Goal: Check status: Check status

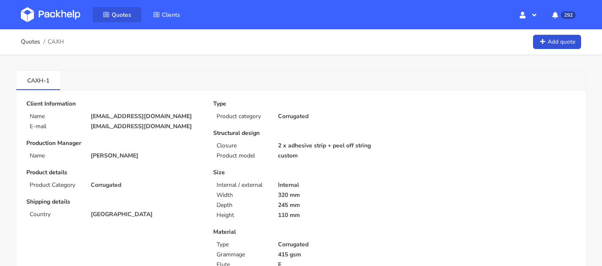
click at [125, 13] on span "Quotes" at bounding box center [122, 15] width 20 height 8
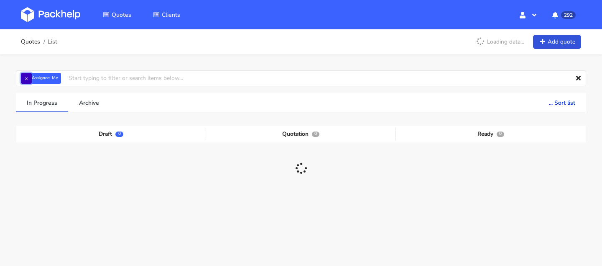
click at [26, 74] on button "×" at bounding box center [26, 78] width 11 height 11
click at [45, 79] on input "text" at bounding box center [301, 78] width 571 height 16
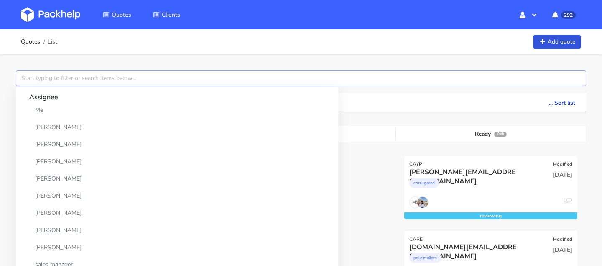
paste input "CAWK"
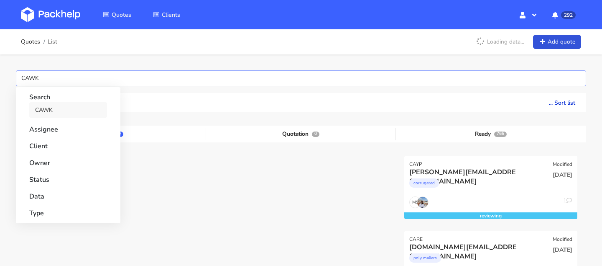
type input "CAWK"
click at [48, 107] on link "CAWK" at bounding box center [68, 109] width 78 height 15
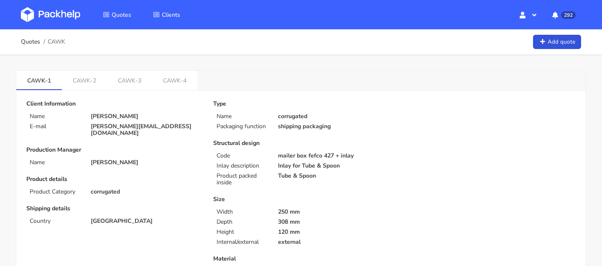
scroll to position [5, 0]
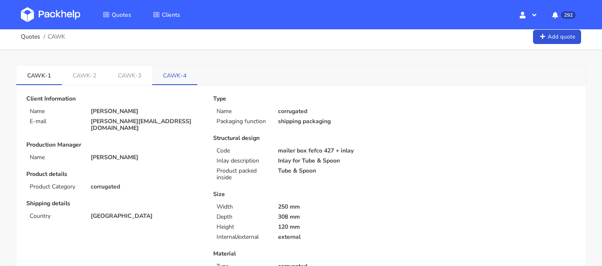
click at [182, 81] on link "CAWK-4" at bounding box center [174, 75] width 45 height 18
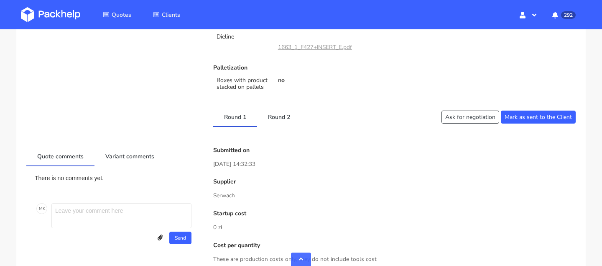
scroll to position [372, 0]
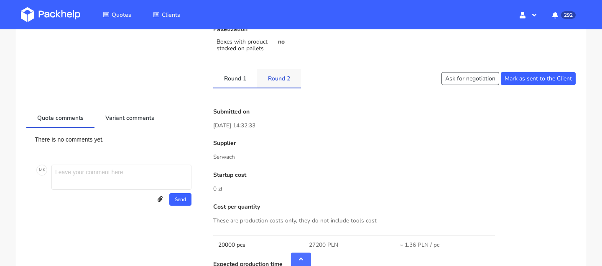
click at [284, 74] on link "Round 2" at bounding box center [279, 78] width 44 height 18
click at [235, 80] on link "Round 1" at bounding box center [235, 78] width 44 height 18
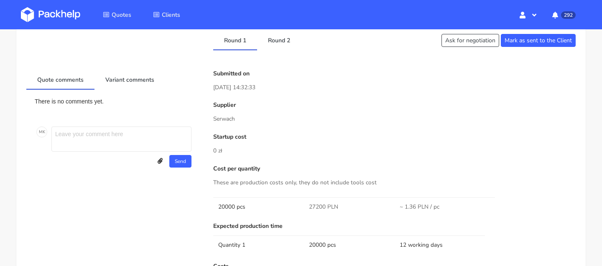
scroll to position [0, 0]
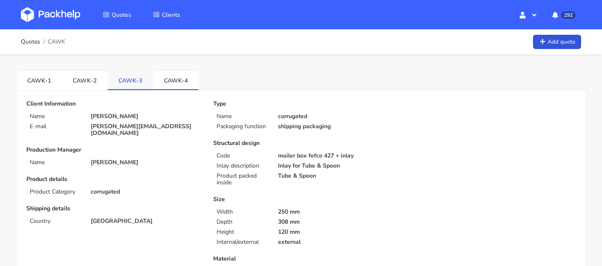
click at [122, 82] on link "CAWK-3" at bounding box center [131, 80] width 46 height 18
click at [178, 75] on link "CAWK-4" at bounding box center [176, 80] width 46 height 18
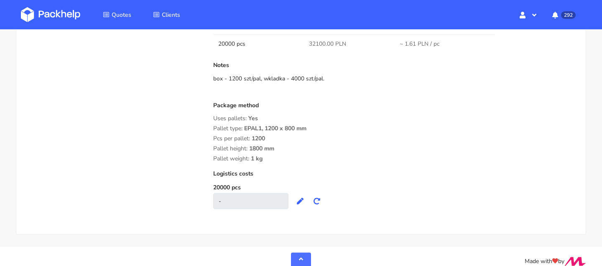
scroll to position [734, 0]
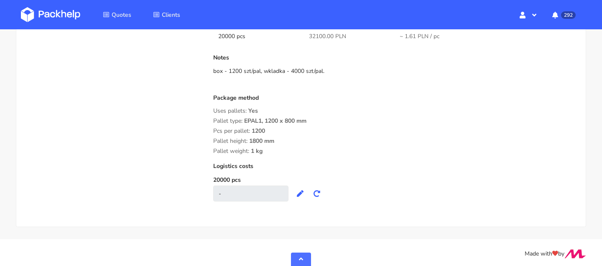
drag, startPoint x: 254, startPoint y: 130, endPoint x: 262, endPoint y: 131, distance: 8.0
click at [262, 131] on span "1200" at bounding box center [258, 134] width 13 height 14
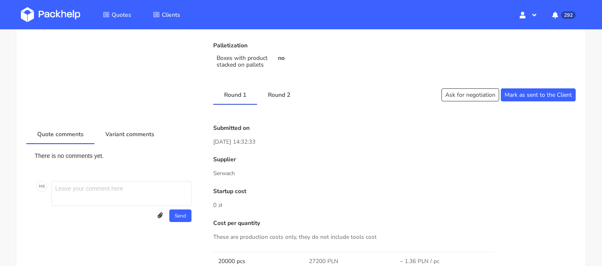
scroll to position [0, 0]
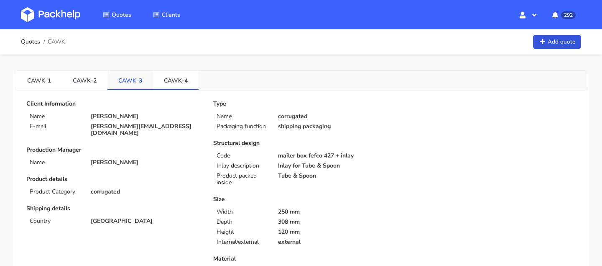
click at [115, 87] on link "CAWK-3" at bounding box center [131, 80] width 46 height 18
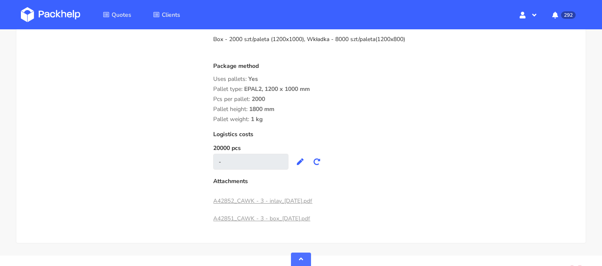
scroll to position [778, 0]
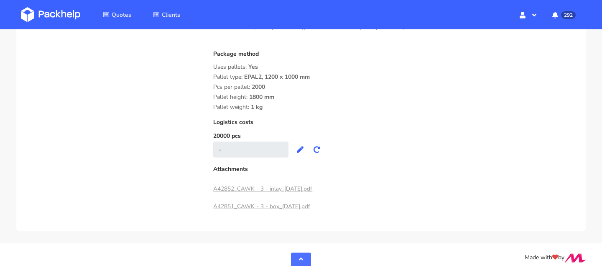
click at [268, 208] on link "A42851_CAWK - 3 - box_2025-07-31.pdf" at bounding box center [261, 206] width 97 height 8
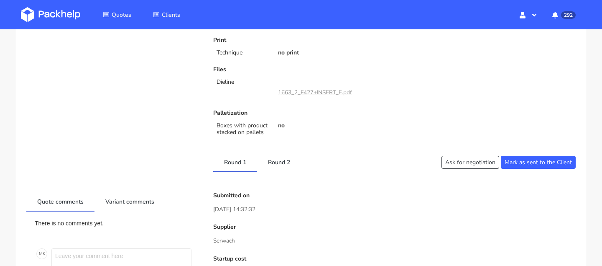
scroll to position [0, 0]
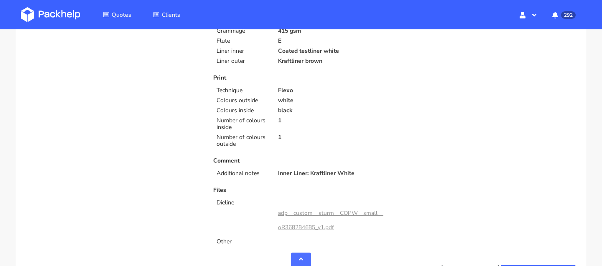
scroll to position [477, 0]
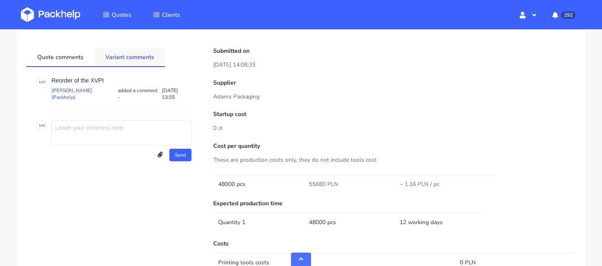
click at [124, 59] on link "Variant comments" at bounding box center [130, 57] width 71 height 18
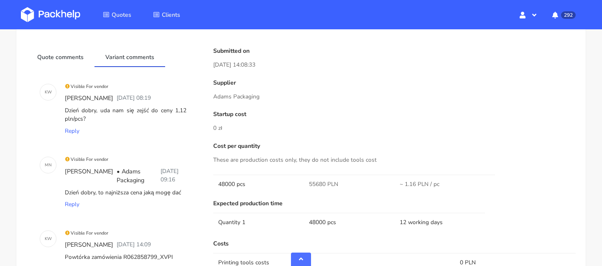
scroll to position [47, 0]
click at [123, 22] on li "Quotes" at bounding box center [117, 15] width 49 height 24
click at [123, 21] on link "Quotes" at bounding box center [117, 14] width 49 height 15
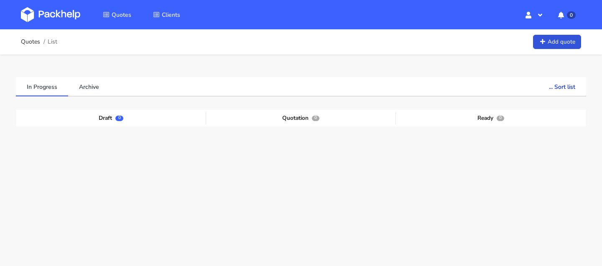
scroll to position [39, 0]
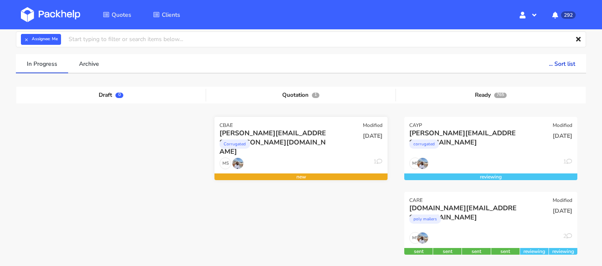
click at [251, 138] on div "Corrugated" at bounding box center [275, 146] width 111 height 17
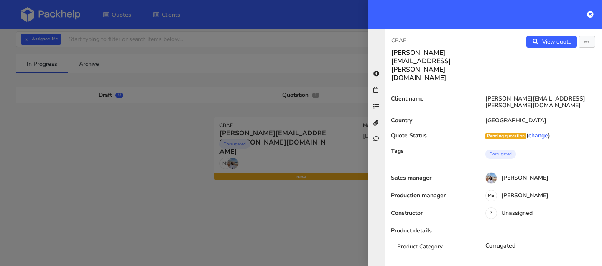
click at [397, 40] on p "CBAE" at bounding box center [439, 40] width 95 height 9
click at [514, 174] on div "[PERSON_NAME]" at bounding box center [539, 178] width 127 height 9
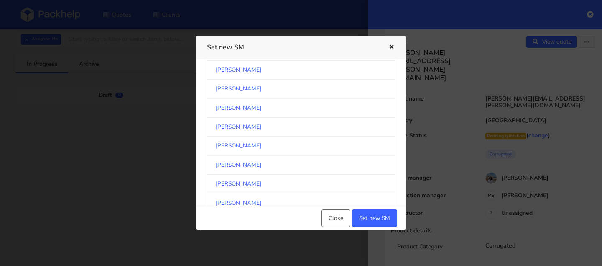
scroll to position [0, 0]
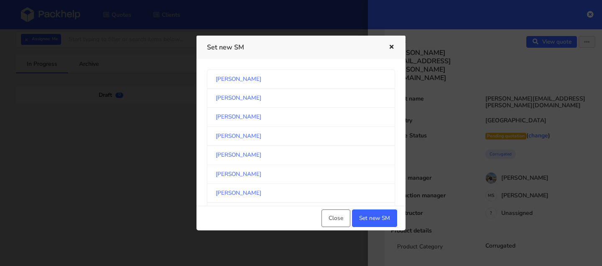
click at [391, 44] on icon "button" at bounding box center [391, 47] width 7 height 6
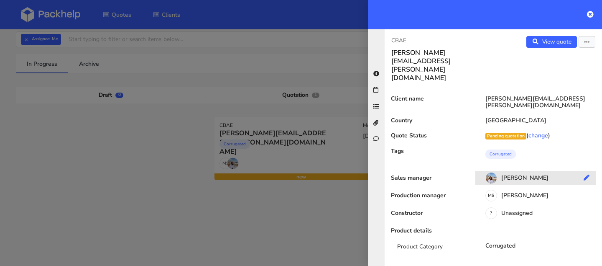
click at [585, 174] on icon at bounding box center [587, 177] width 6 height 6
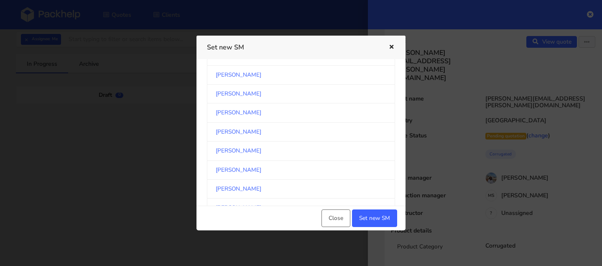
scroll to position [1903, 0]
click at [271, 73] on link "[PERSON_NAME]" at bounding box center [301, 75] width 188 height 19
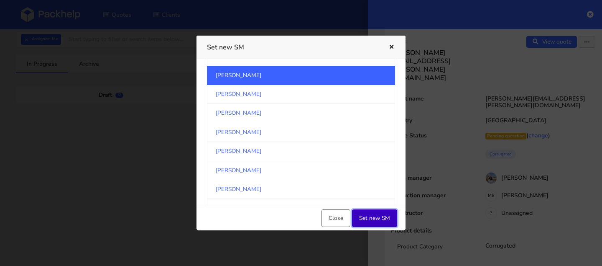
click at [377, 215] on button "Set new SM" at bounding box center [374, 218] width 45 height 18
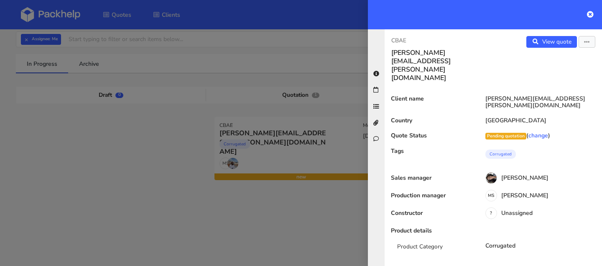
click at [397, 38] on p "CBAE" at bounding box center [439, 40] width 95 height 9
copy div "CBAE"
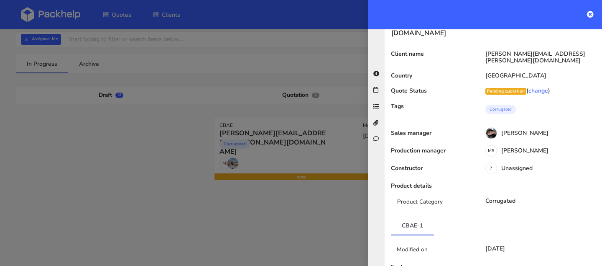
scroll to position [0, 0]
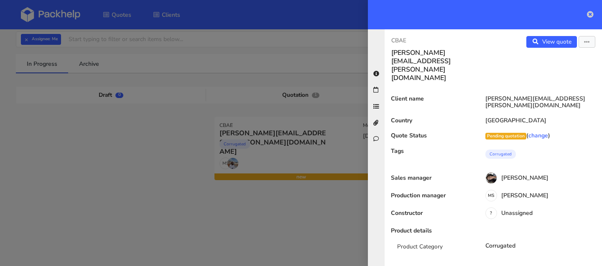
click at [592, 15] on icon at bounding box center [590, 14] width 7 height 7
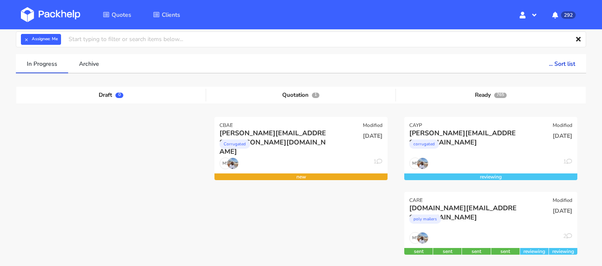
scroll to position [98, 0]
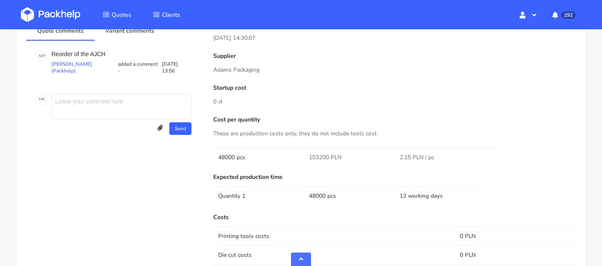
scroll to position [351, 0]
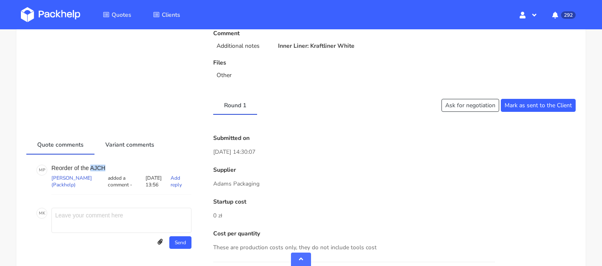
drag, startPoint x: 91, startPoint y: 168, endPoint x: 125, endPoint y: 168, distance: 34.3
click at [125, 168] on p "Reorder of the AJCH" at bounding box center [121, 167] width 140 height 7
copy p "AJCH"
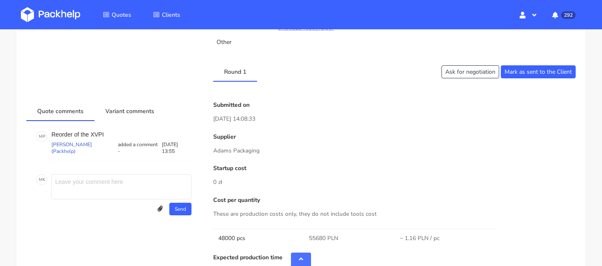
scroll to position [403, 0]
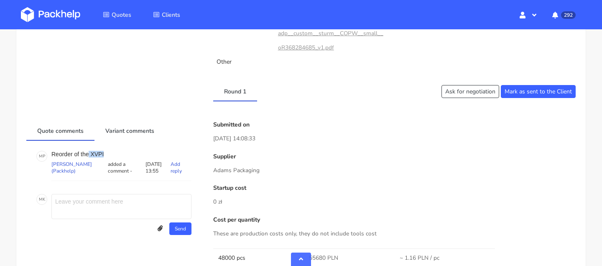
drag, startPoint x: 89, startPoint y: 155, endPoint x: 113, endPoint y: 155, distance: 23.4
click at [113, 155] on p "Reorder of the XVPI" at bounding box center [121, 154] width 140 height 7
copy p "XVPI"
